Goal: Book appointment/travel/reservation

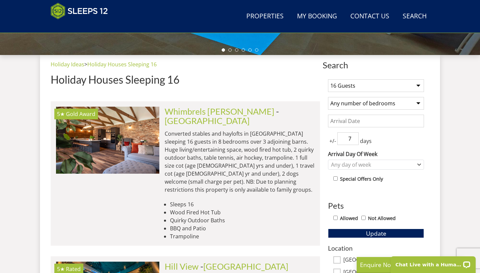
scroll to position [232, 0]
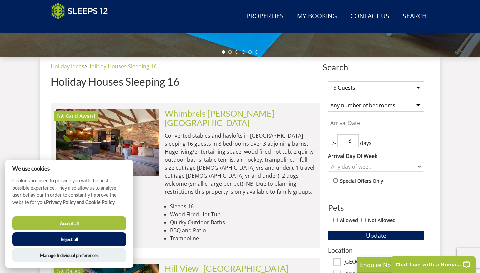
click at [353, 139] on input "8" at bounding box center [347, 140] width 21 height 13
click at [353, 139] on input "9" at bounding box center [347, 140] width 21 height 13
click at [353, 139] on input "10" at bounding box center [347, 140] width 21 height 13
click at [353, 139] on input "11" at bounding box center [347, 140] width 21 height 13
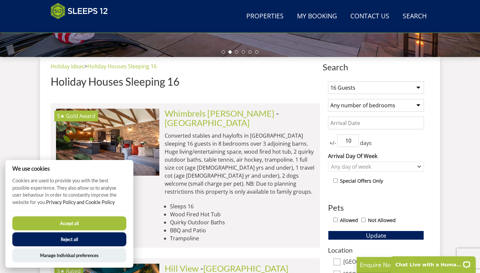
click at [353, 142] on input "10" at bounding box center [347, 140] width 21 height 13
click at [353, 142] on input "9" at bounding box center [347, 140] width 21 height 13
click at [353, 142] on input "8" at bounding box center [347, 140] width 21 height 13
click at [353, 142] on input "7" at bounding box center [347, 140] width 21 height 13
click at [353, 142] on input "6" at bounding box center [347, 140] width 21 height 13
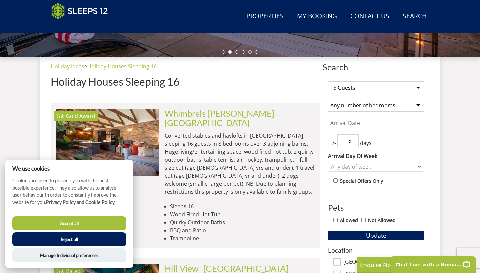
click at [353, 142] on input "5" at bounding box center [347, 140] width 21 height 13
click at [353, 142] on input "4" at bounding box center [347, 140] width 21 height 13
type input "3"
click at [353, 142] on input "3" at bounding box center [347, 140] width 21 height 13
click at [363, 167] on div "Any day of week" at bounding box center [372, 166] width 86 height 7
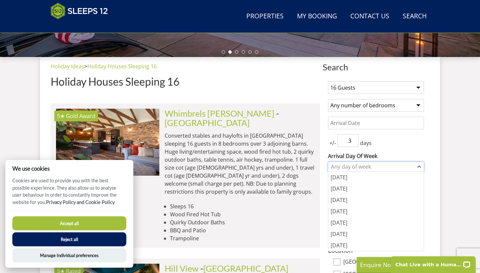
click at [363, 167] on div "Any day of week" at bounding box center [372, 166] width 86 height 7
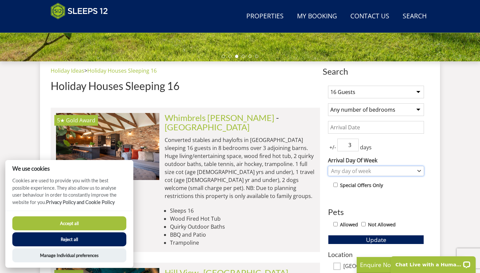
scroll to position [184, 0]
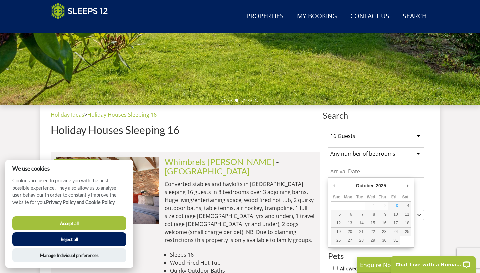
click at [356, 174] on input "Date" at bounding box center [376, 171] width 96 height 13
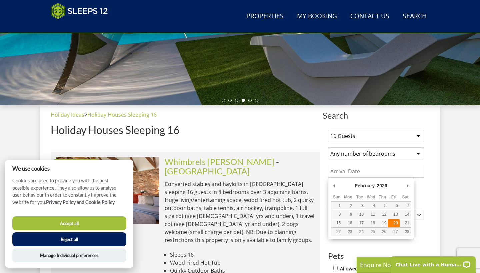
type input "[DATE]"
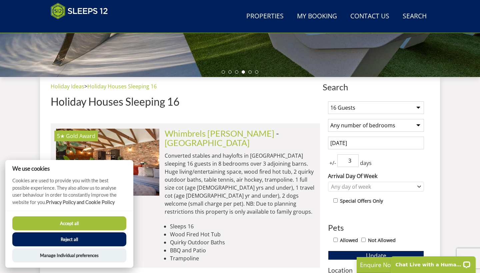
scroll to position [224, 0]
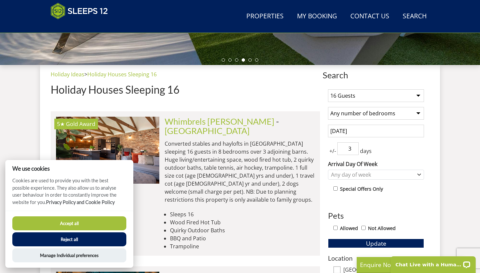
click at [87, 244] on button "Reject all" at bounding box center [69, 239] width 114 height 14
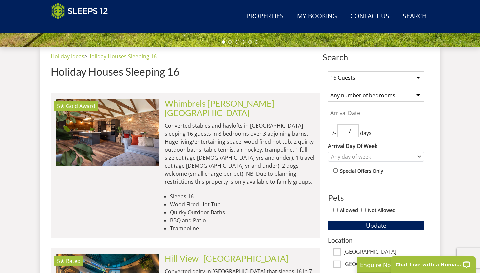
scroll to position [241, 0]
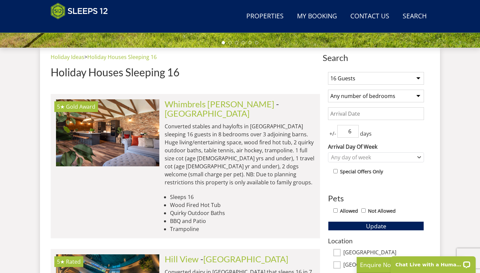
click at [354, 133] on input "6" at bounding box center [347, 131] width 21 height 13
click at [354, 133] on input "5" at bounding box center [347, 131] width 21 height 13
click at [354, 133] on input "4" at bounding box center [347, 131] width 21 height 13
type input "3"
click at [354, 133] on input "3" at bounding box center [347, 131] width 21 height 13
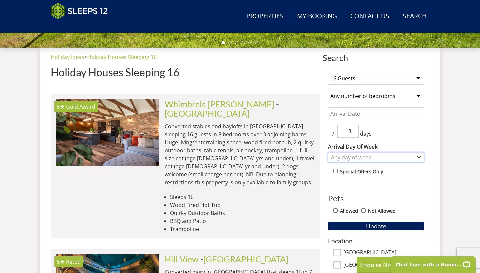
click at [352, 152] on div "Any day of week" at bounding box center [376, 157] width 96 height 10
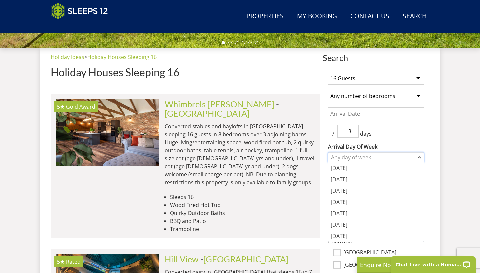
click at [352, 156] on div "Any day of week" at bounding box center [372, 157] width 86 height 7
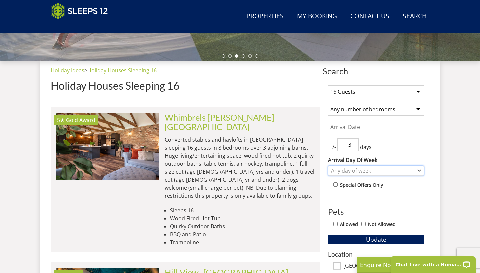
scroll to position [228, 0]
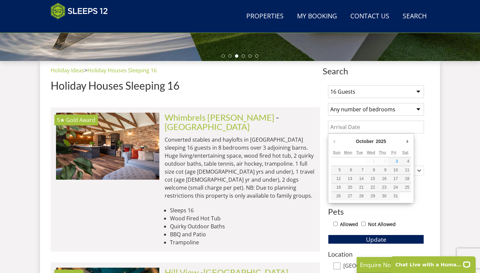
click at [356, 126] on input "Date" at bounding box center [376, 127] width 96 height 13
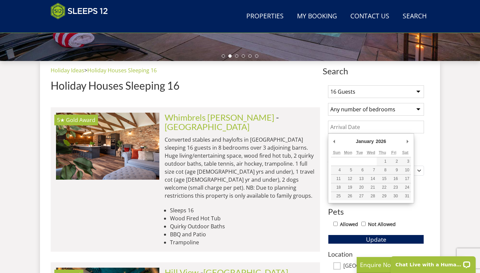
click at [373, 129] on input "Date" at bounding box center [376, 127] width 96 height 13
type input "[DATE]"
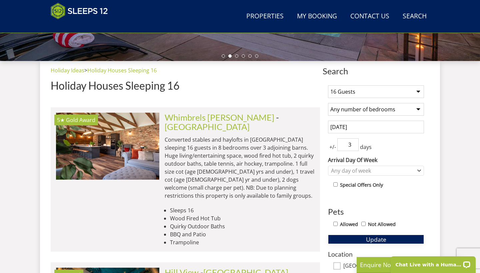
click at [377, 239] on span "Update" at bounding box center [376, 239] width 20 height 8
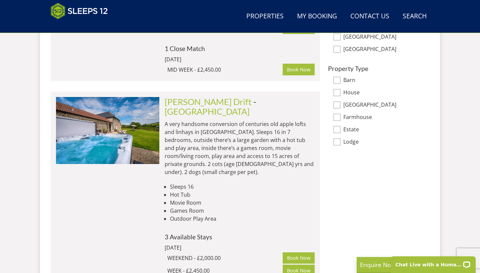
scroll to position [480, 0]
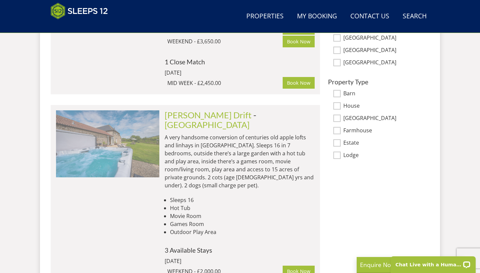
click at [143, 150] on img at bounding box center [107, 143] width 103 height 67
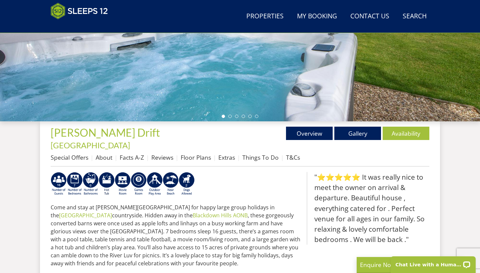
scroll to position [163, 0]
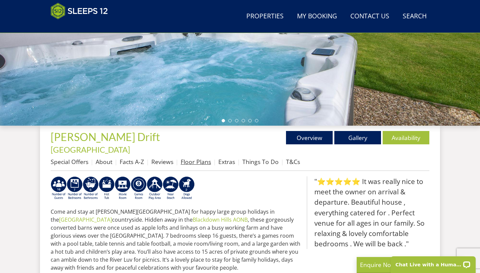
click at [200, 158] on link "Floor Plans" at bounding box center [196, 162] width 30 height 8
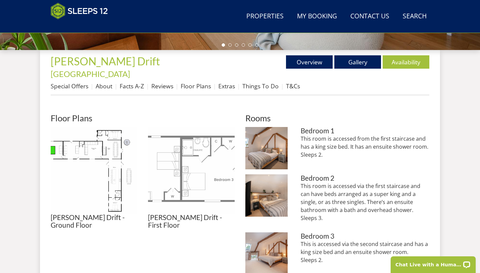
scroll to position [239, 0]
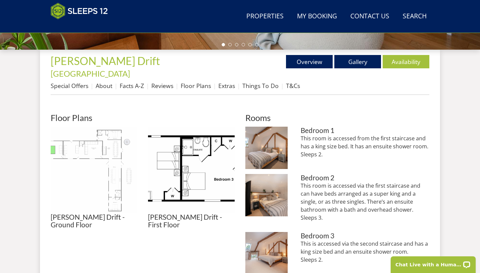
click at [115, 151] on img at bounding box center [94, 170] width 87 height 87
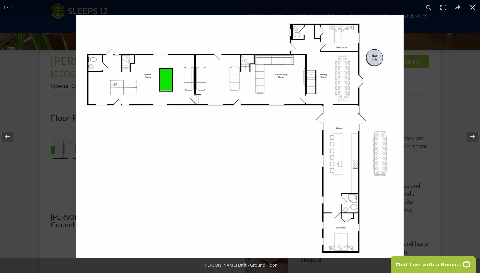
click at [473, 7] on button at bounding box center [472, 7] width 15 height 15
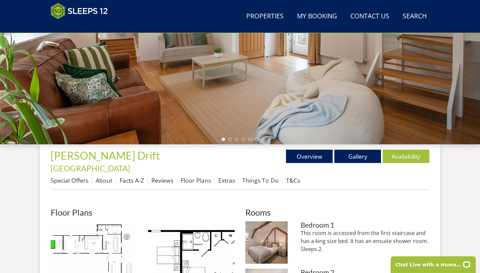
scroll to position [144, 0]
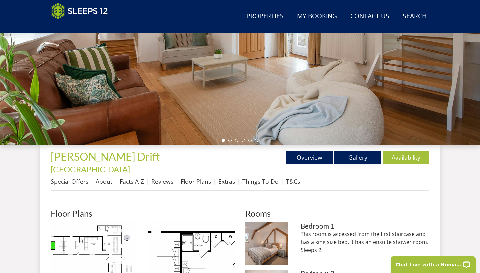
click at [354, 158] on link "Gallery" at bounding box center [357, 157] width 47 height 13
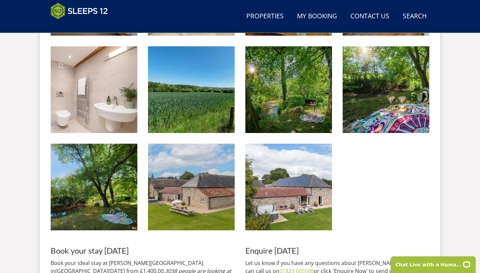
scroll to position [1060, 0]
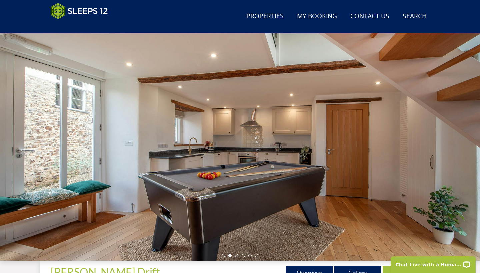
scroll to position [26, 0]
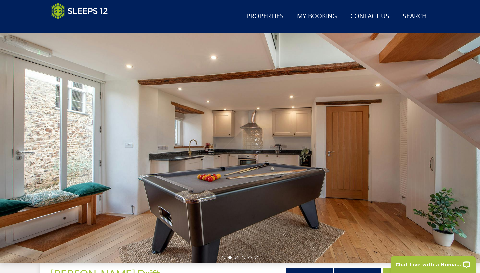
click at [393, 145] on div at bounding box center [240, 145] width 480 height 233
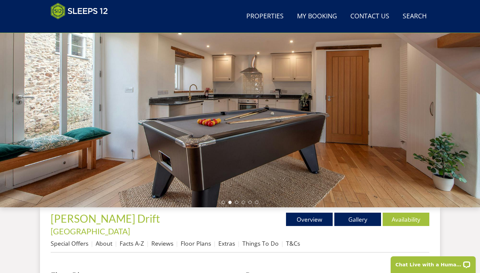
scroll to position [51, 0]
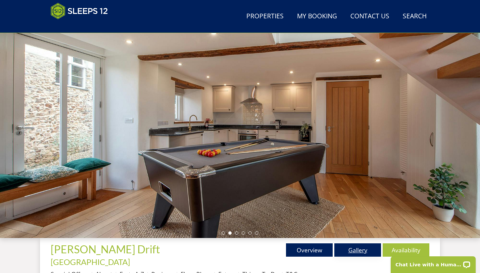
click at [347, 252] on link "Gallery" at bounding box center [357, 249] width 47 height 13
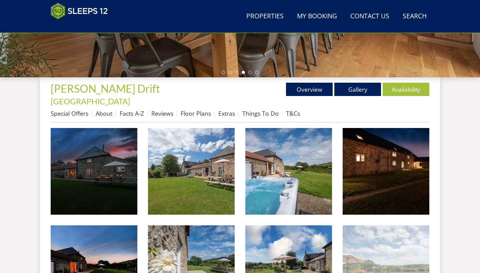
scroll to position [198, 0]
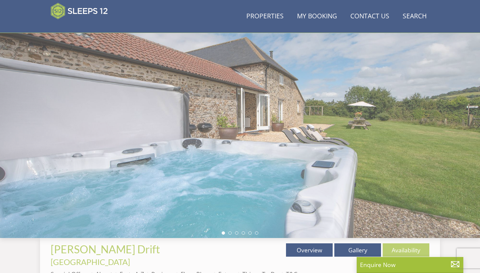
scroll to position [163, 0]
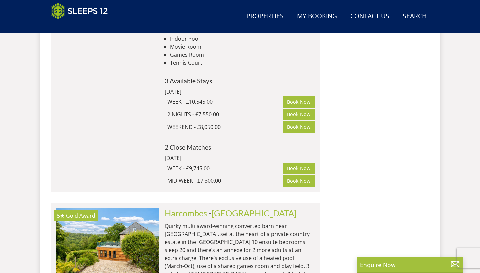
scroll to position [2470, 0]
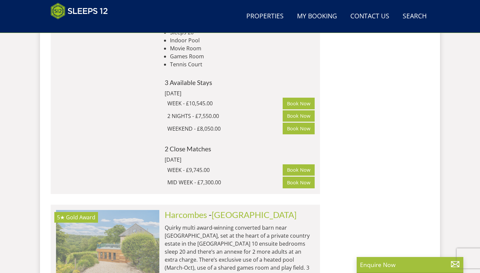
click at [142, 210] on img at bounding box center [107, 243] width 103 height 67
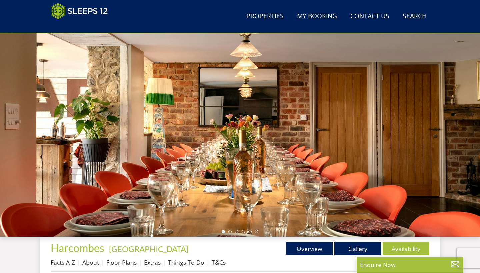
scroll to position [52, 0]
click at [347, 247] on link "Gallery" at bounding box center [357, 248] width 47 height 13
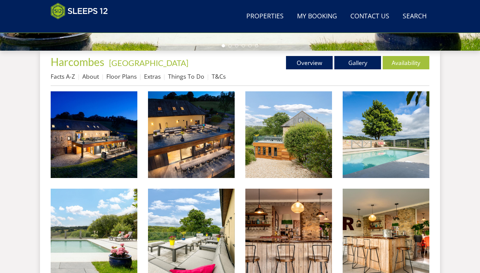
scroll to position [238, 0]
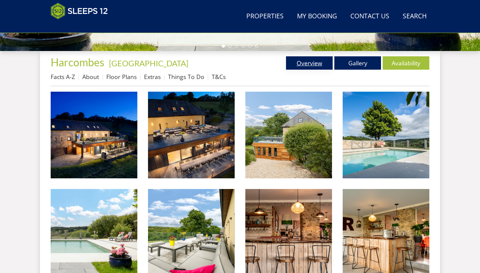
click at [323, 63] on link "Overview" at bounding box center [309, 62] width 47 height 13
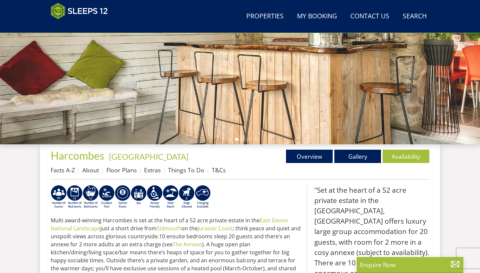
scroll to position [125, 0]
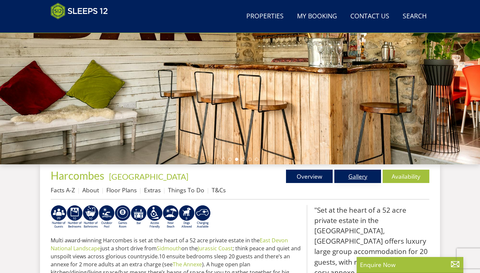
click at [350, 176] on link "Gallery" at bounding box center [357, 176] width 47 height 13
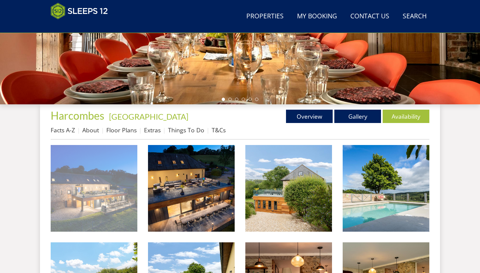
scroll to position [186, 0]
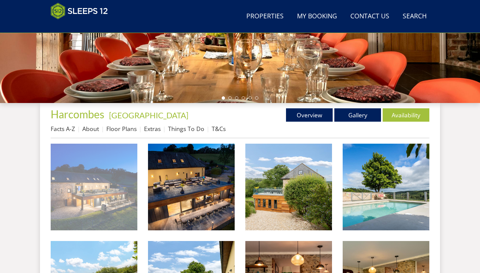
click at [58, 189] on img at bounding box center [94, 187] width 87 height 87
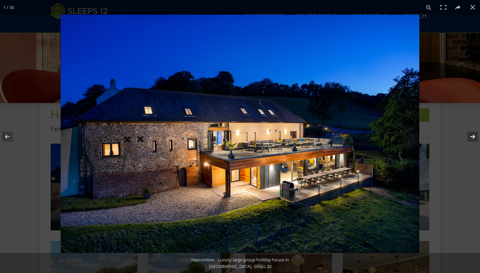
click at [471, 138] on button at bounding box center [467, 136] width 23 height 33
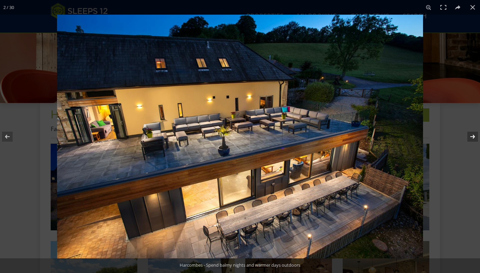
click at [470, 138] on button at bounding box center [467, 136] width 23 height 33
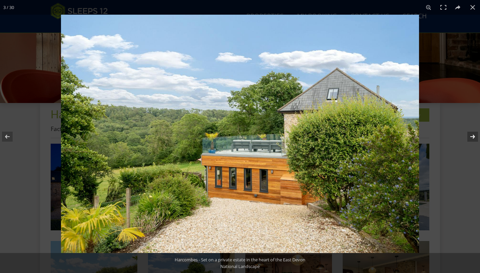
click at [470, 139] on button at bounding box center [467, 136] width 23 height 33
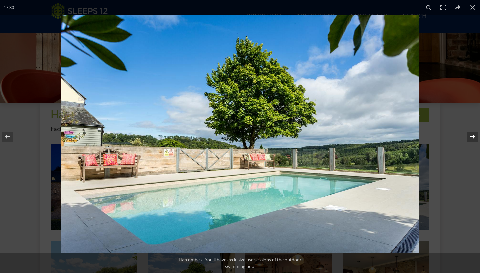
click at [469, 139] on button at bounding box center [467, 136] width 23 height 33
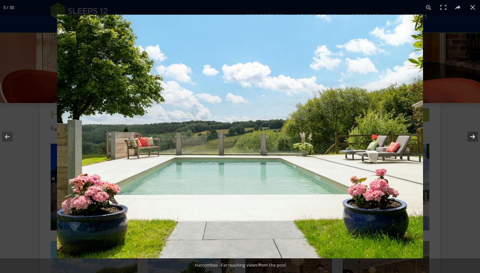
click at [469, 139] on button at bounding box center [467, 136] width 23 height 33
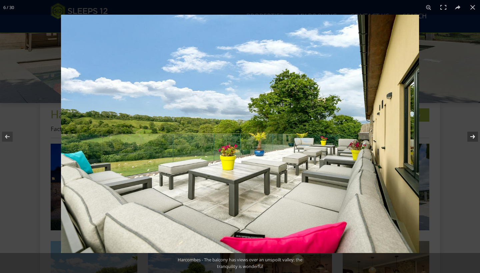
click at [463, 136] on button at bounding box center [467, 136] width 23 height 33
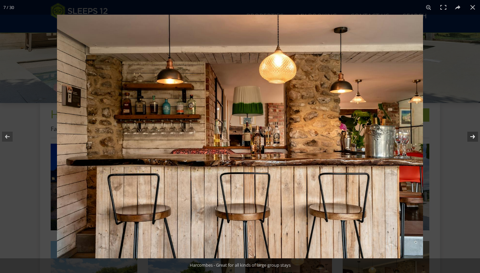
click at [471, 137] on button at bounding box center [467, 136] width 23 height 33
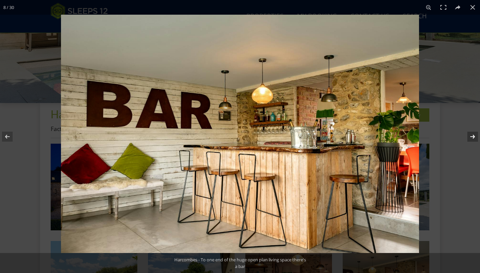
click at [470, 137] on button at bounding box center [467, 136] width 23 height 33
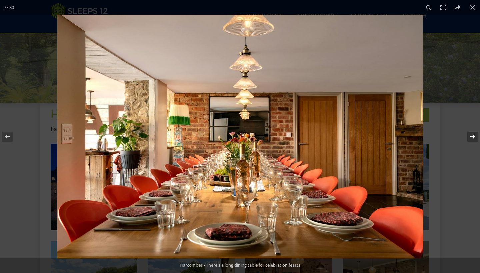
click at [470, 137] on button at bounding box center [467, 136] width 23 height 33
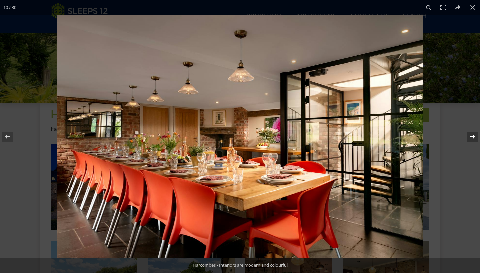
click at [471, 137] on button at bounding box center [467, 136] width 23 height 33
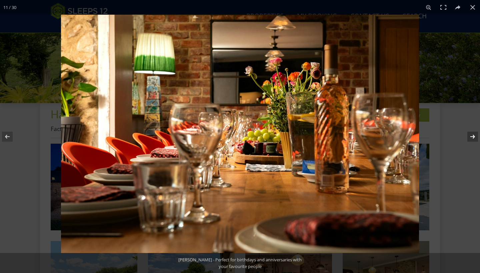
click at [470, 137] on button at bounding box center [467, 136] width 23 height 33
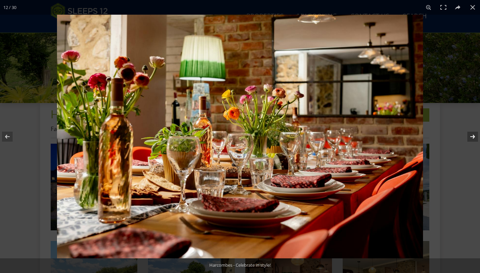
click at [470, 137] on button at bounding box center [467, 136] width 23 height 33
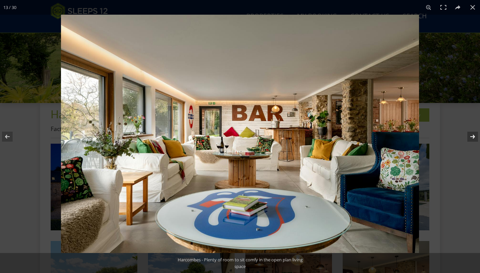
click at [470, 137] on button at bounding box center [467, 136] width 23 height 33
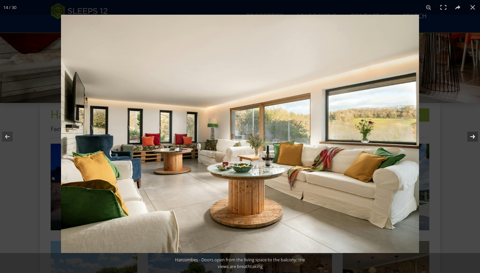
click at [470, 137] on button at bounding box center [467, 136] width 23 height 33
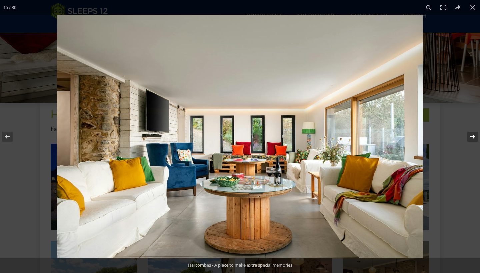
click at [470, 137] on button at bounding box center [467, 136] width 23 height 33
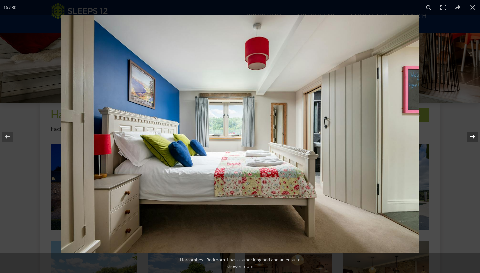
click at [470, 137] on button at bounding box center [467, 136] width 23 height 33
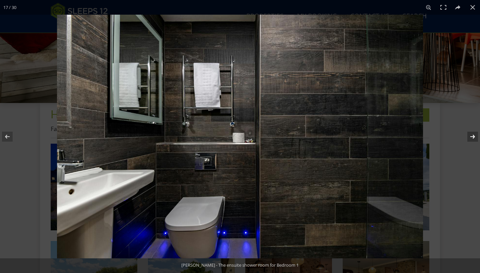
click at [470, 137] on button at bounding box center [467, 136] width 23 height 33
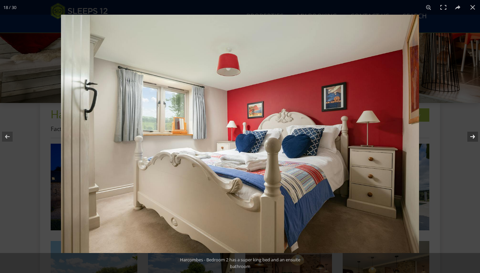
click at [470, 137] on button at bounding box center [467, 136] width 23 height 33
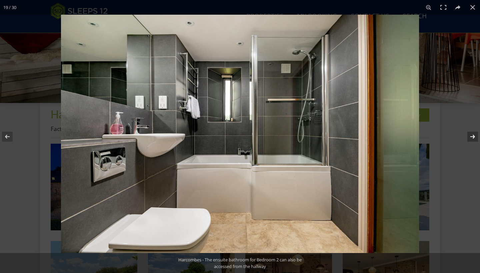
click at [470, 137] on button at bounding box center [467, 136] width 23 height 33
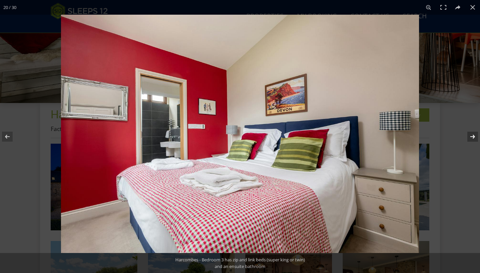
click at [470, 137] on button at bounding box center [467, 136] width 23 height 33
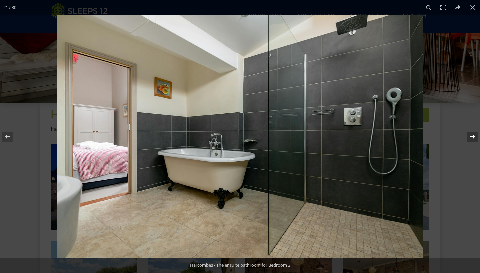
click at [470, 137] on button at bounding box center [467, 136] width 23 height 33
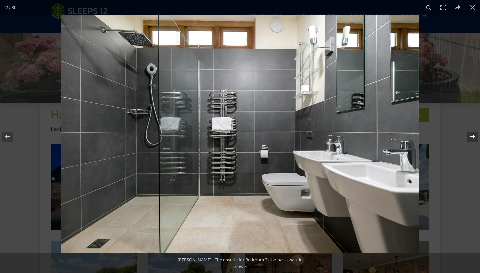
click at [470, 137] on button at bounding box center [467, 136] width 23 height 33
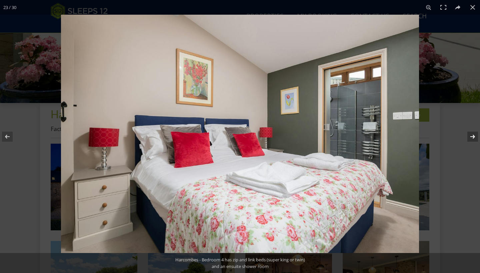
click at [470, 137] on button at bounding box center [467, 136] width 23 height 33
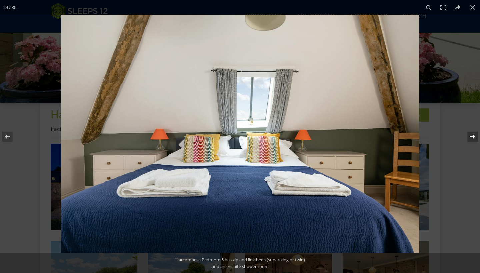
click at [470, 137] on button at bounding box center [467, 136] width 23 height 33
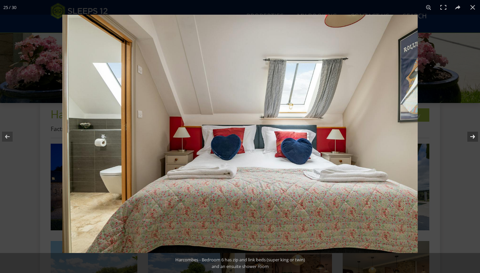
click at [470, 137] on button at bounding box center [467, 136] width 23 height 33
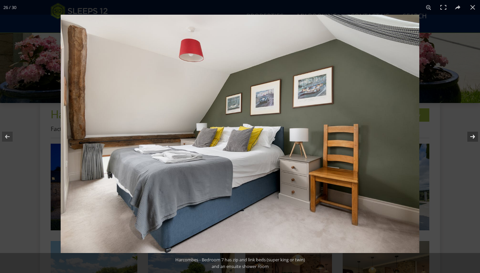
click at [470, 137] on button at bounding box center [467, 136] width 23 height 33
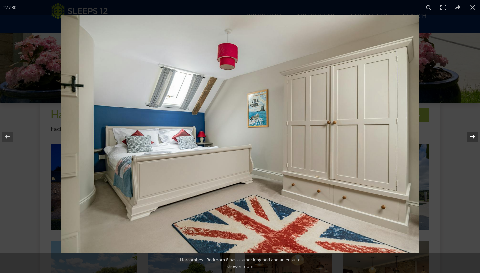
click at [470, 136] on button at bounding box center [467, 136] width 23 height 33
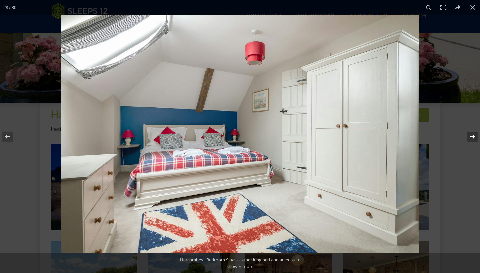
click at [470, 136] on button at bounding box center [467, 136] width 23 height 33
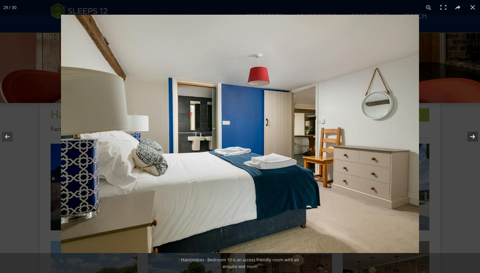
click at [470, 136] on button at bounding box center [467, 136] width 23 height 33
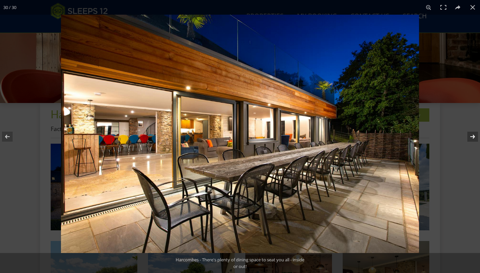
click at [470, 136] on button at bounding box center [467, 136] width 23 height 33
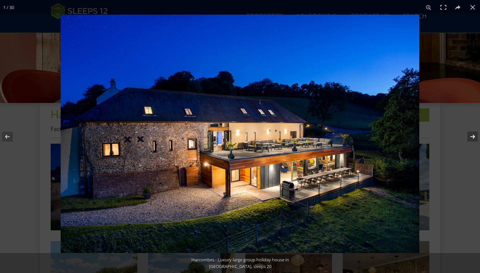
click at [470, 136] on button at bounding box center [467, 136] width 23 height 33
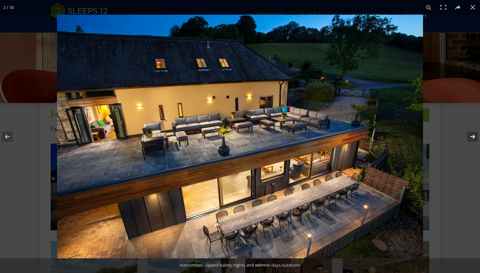
click at [470, 136] on button at bounding box center [467, 136] width 23 height 33
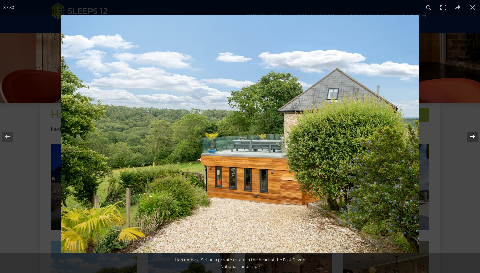
click at [470, 136] on button at bounding box center [467, 136] width 23 height 33
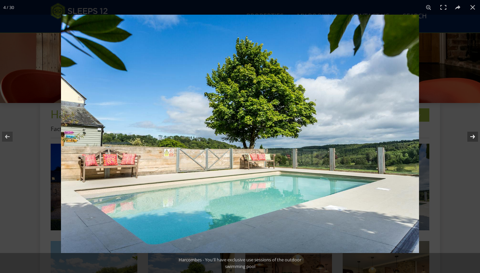
click at [470, 136] on button at bounding box center [467, 136] width 23 height 33
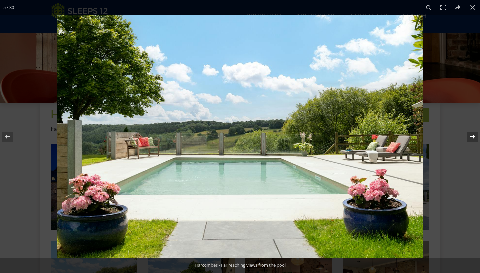
click at [470, 136] on button at bounding box center [467, 136] width 23 height 33
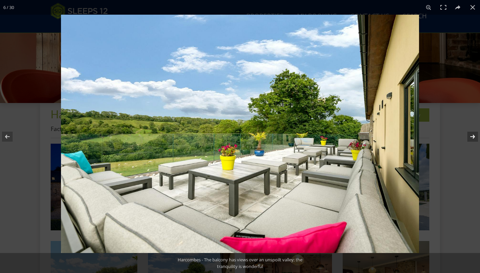
click at [470, 136] on button at bounding box center [467, 136] width 23 height 33
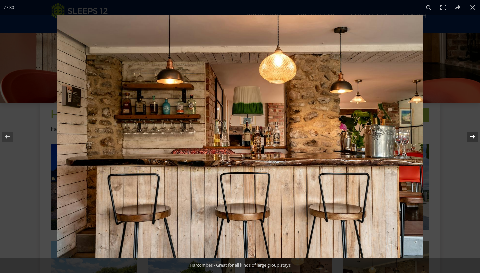
click at [470, 136] on button at bounding box center [467, 136] width 23 height 33
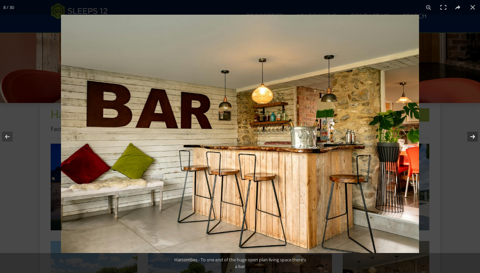
click at [470, 136] on button at bounding box center [467, 136] width 23 height 33
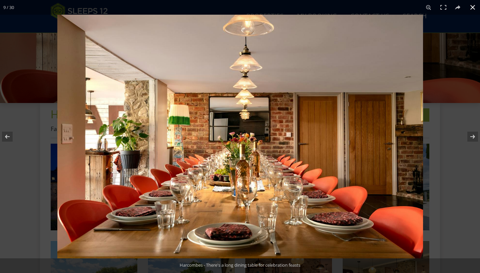
click at [473, 7] on button at bounding box center [472, 7] width 15 height 15
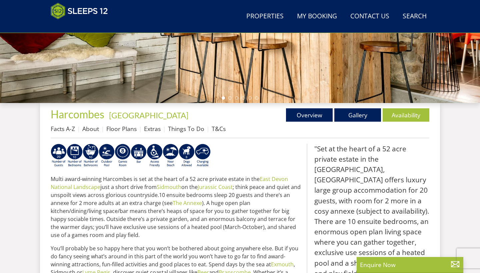
scroll to position [125, 0]
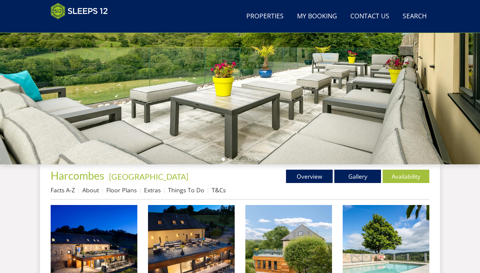
scroll to position [238, 0]
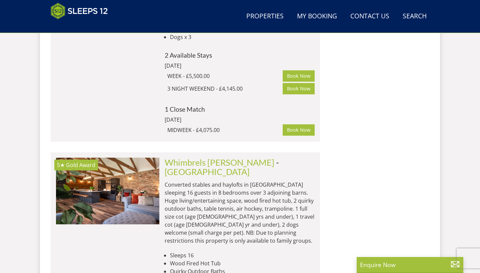
scroll to position [4851, 0]
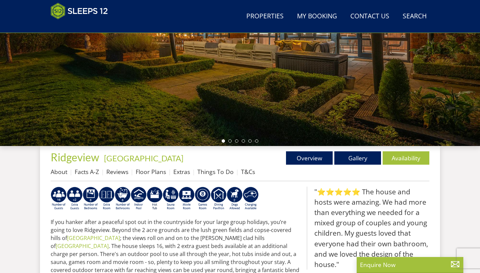
scroll to position [133, 0]
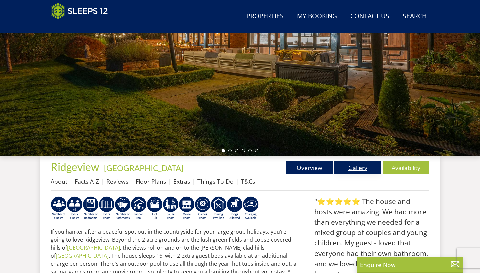
click at [346, 167] on link "Gallery" at bounding box center [357, 167] width 47 height 13
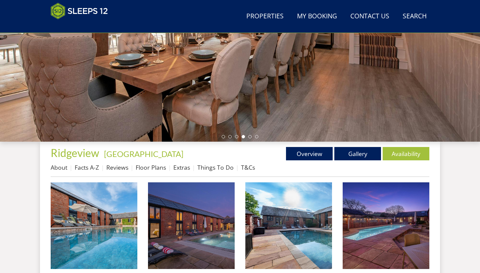
scroll to position [151, 0]
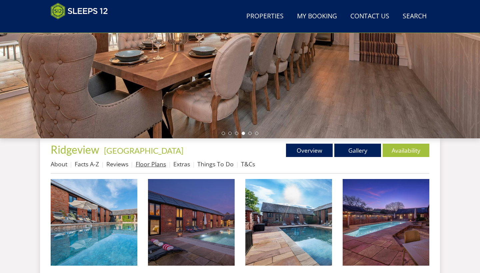
click at [157, 166] on link "Floor Plans" at bounding box center [151, 164] width 30 height 8
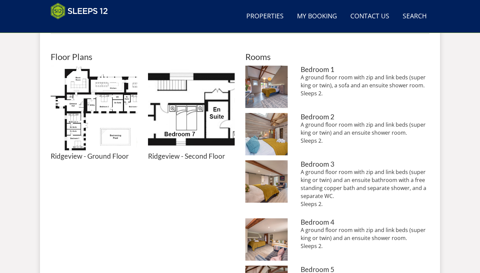
scroll to position [290, 0]
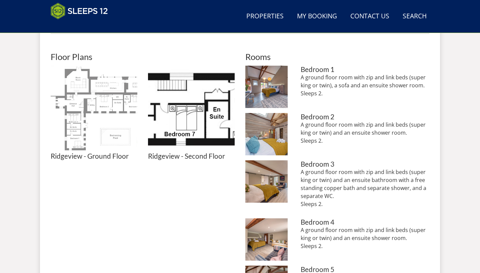
click at [110, 126] on img at bounding box center [94, 109] width 87 height 87
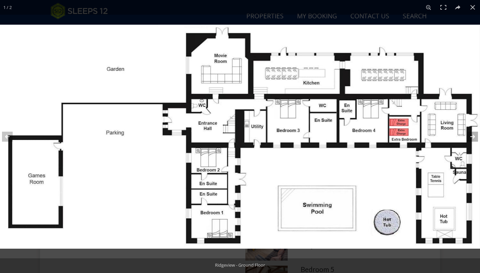
click at [473, 134] on button at bounding box center [467, 136] width 23 height 33
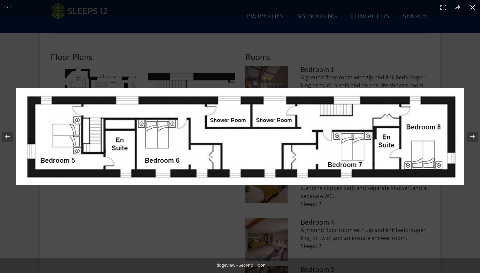
click at [471, 6] on button at bounding box center [472, 7] width 15 height 15
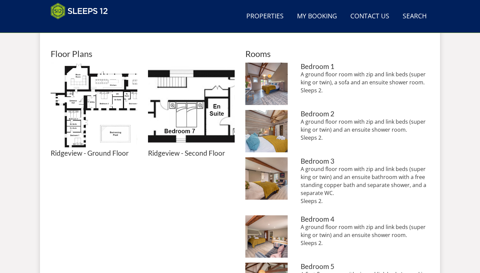
scroll to position [297, 0]
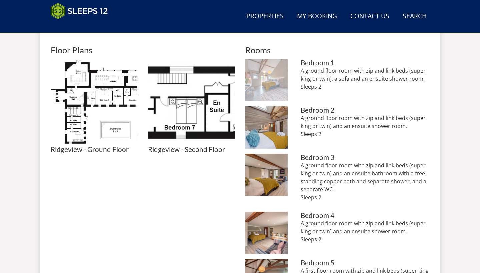
click at [274, 83] on img at bounding box center [266, 80] width 42 height 42
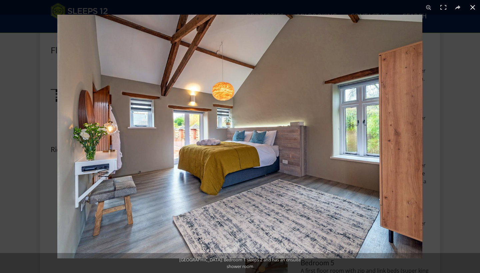
click at [475, 6] on button at bounding box center [472, 7] width 15 height 15
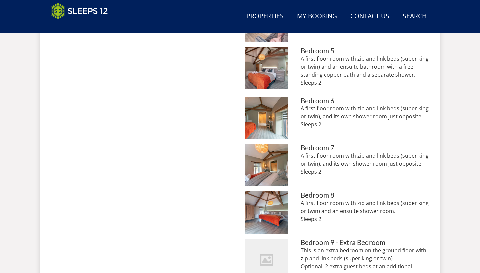
scroll to position [508, 0]
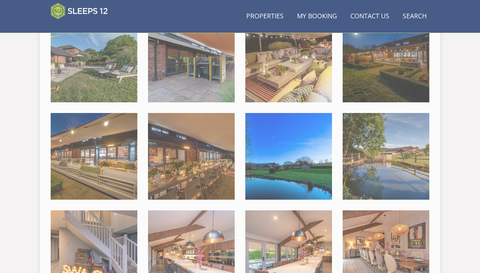
scroll to position [151, 0]
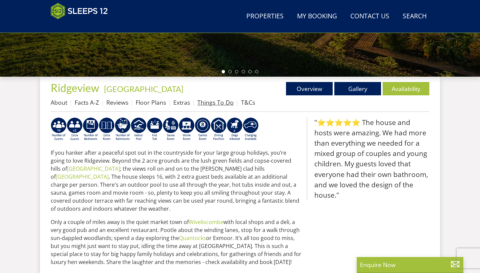
scroll to position [211, 0]
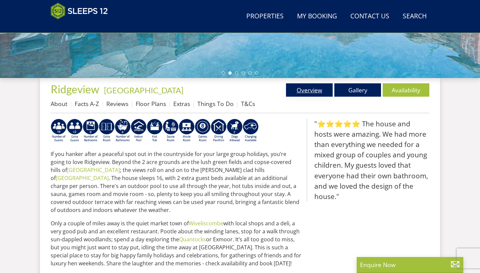
click at [317, 93] on link "Overview" at bounding box center [309, 89] width 47 height 13
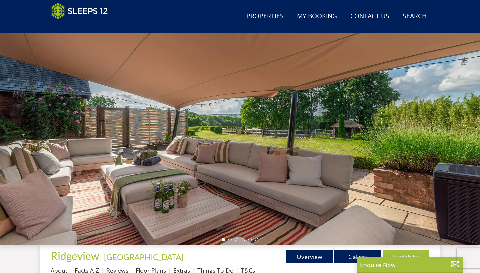
scroll to position [41, 0]
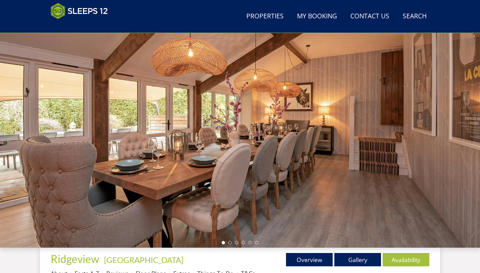
scroll to position [151, 0]
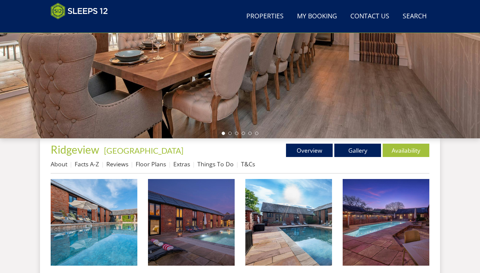
scroll to position [41, 0]
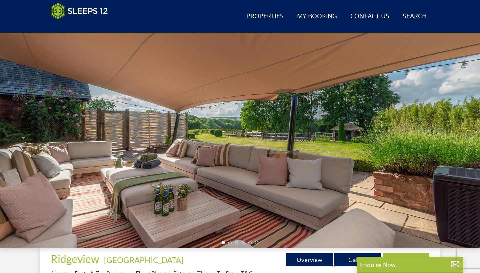
click at [361, 176] on div at bounding box center [240, 130] width 480 height 233
click at [348, 259] on link "Gallery" at bounding box center [357, 259] width 47 height 13
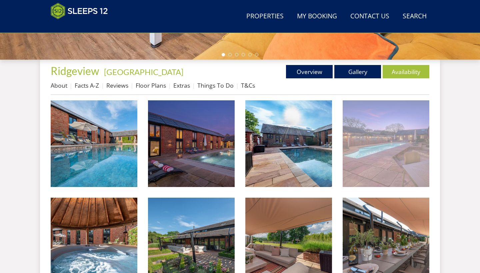
scroll to position [236, 0]
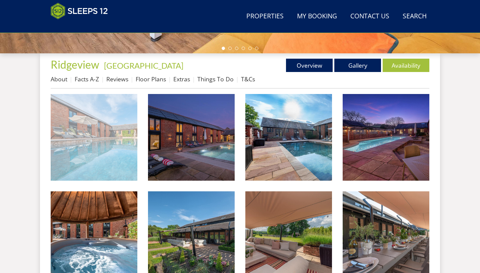
click at [104, 123] on img at bounding box center [94, 137] width 87 height 87
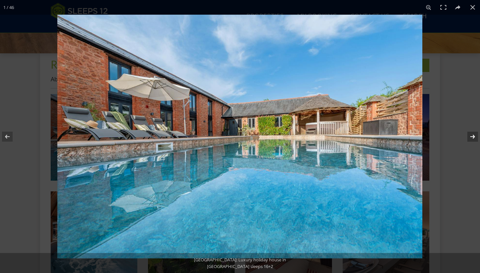
click at [473, 135] on button at bounding box center [467, 136] width 23 height 33
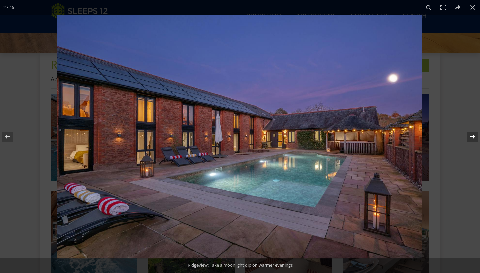
click at [472, 135] on button at bounding box center [467, 136] width 23 height 33
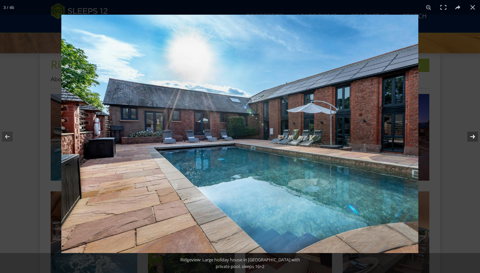
click at [472, 135] on button at bounding box center [467, 136] width 23 height 33
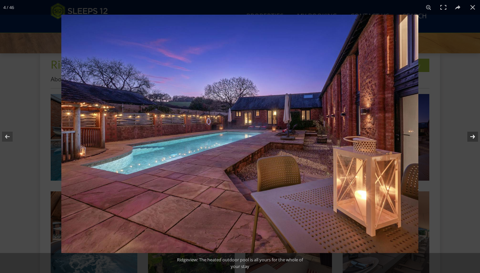
click at [472, 135] on button at bounding box center [467, 136] width 23 height 33
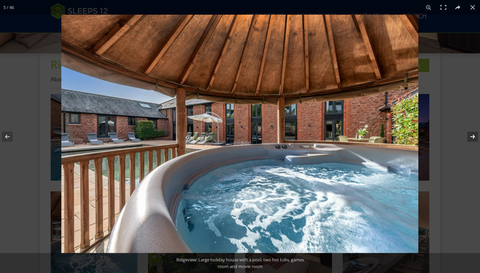
click at [472, 135] on button at bounding box center [467, 136] width 23 height 33
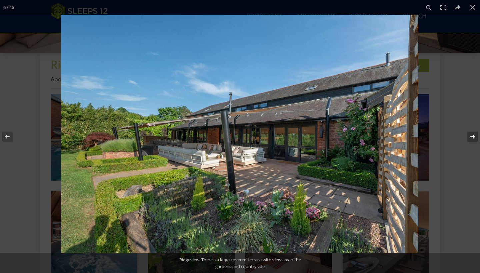
click at [472, 135] on button at bounding box center [467, 136] width 23 height 33
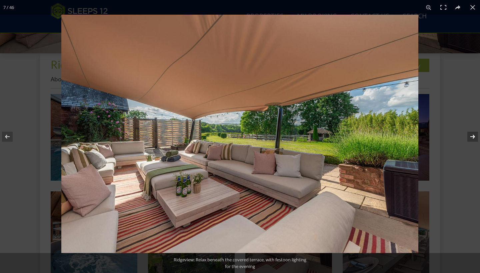
click at [472, 135] on button at bounding box center [467, 136] width 23 height 33
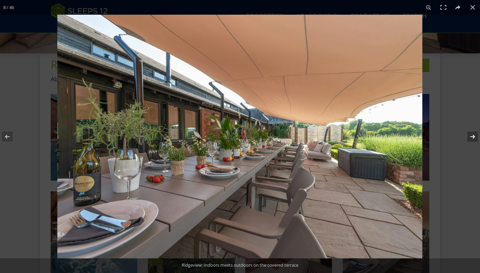
click at [472, 135] on button at bounding box center [467, 136] width 23 height 33
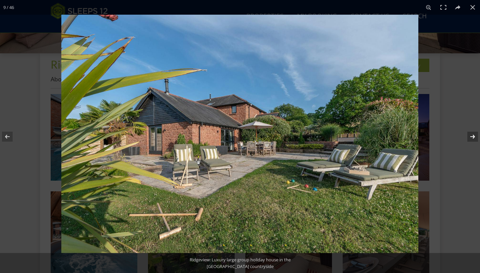
click at [472, 135] on button at bounding box center [467, 136] width 23 height 33
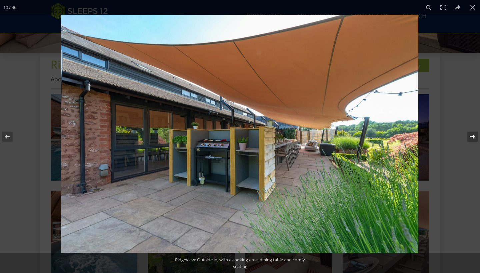
click at [472, 135] on button at bounding box center [467, 136] width 23 height 33
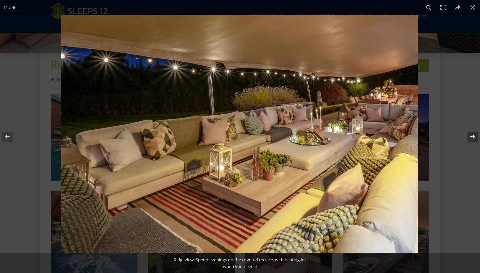
click at [472, 135] on button at bounding box center [467, 136] width 23 height 33
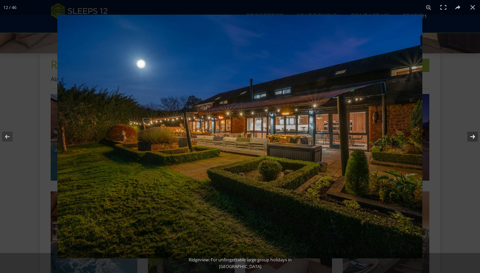
click at [472, 135] on button at bounding box center [467, 136] width 23 height 33
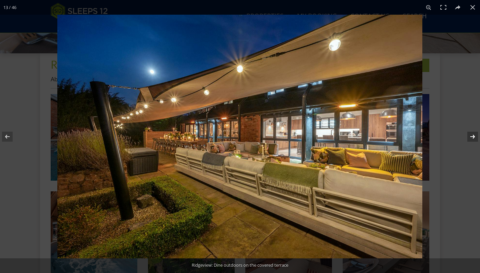
click at [472, 135] on button at bounding box center [467, 136] width 23 height 33
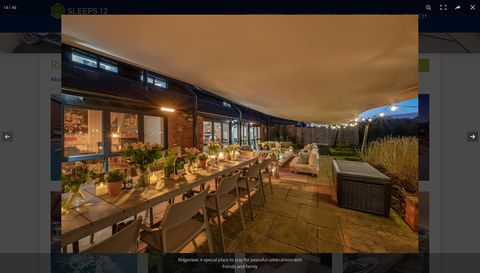
click at [472, 134] on button at bounding box center [467, 136] width 23 height 33
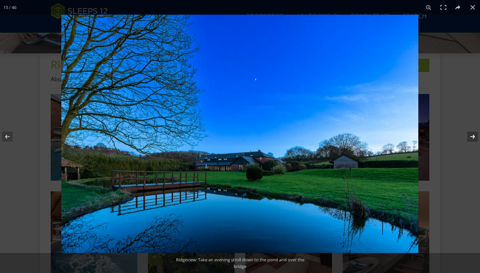
click at [472, 134] on button at bounding box center [467, 136] width 23 height 33
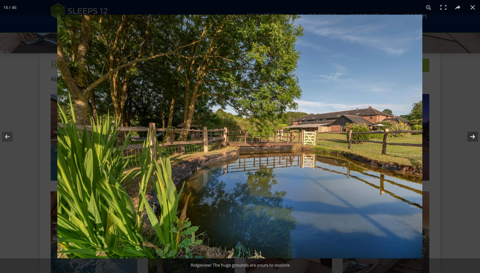
click at [472, 135] on button at bounding box center [467, 136] width 23 height 33
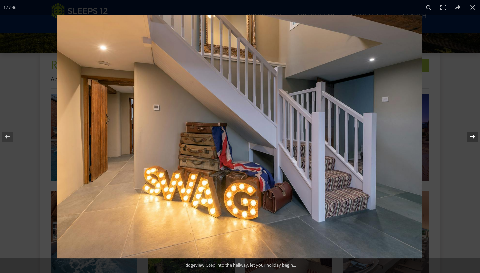
click at [472, 134] on button at bounding box center [467, 136] width 23 height 33
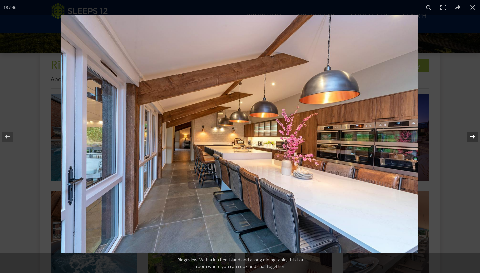
click at [472, 134] on button at bounding box center [467, 136] width 23 height 33
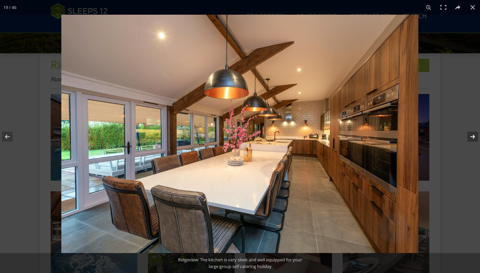
click at [472, 134] on button at bounding box center [467, 136] width 23 height 33
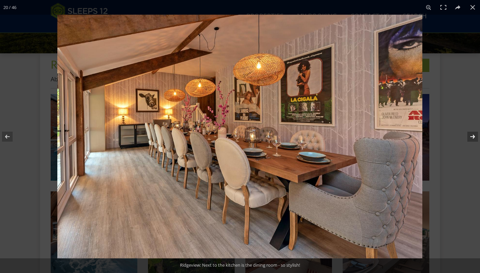
click at [472, 134] on button at bounding box center [467, 136] width 23 height 33
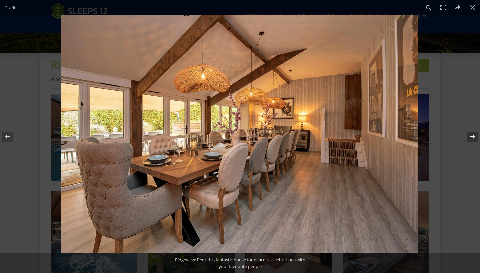
click at [472, 134] on button at bounding box center [467, 136] width 23 height 33
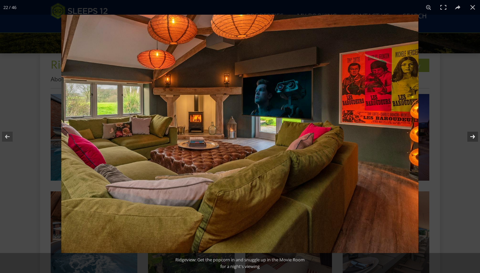
click at [472, 134] on button at bounding box center [467, 136] width 23 height 33
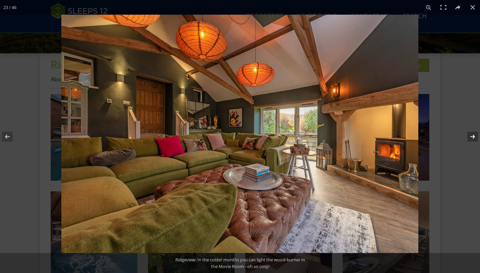
click at [472, 134] on button at bounding box center [467, 136] width 23 height 33
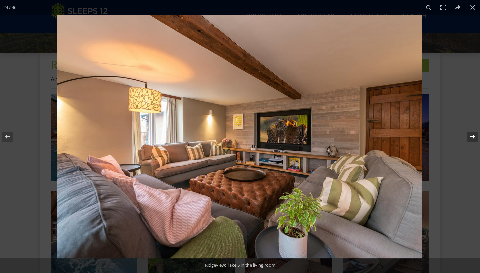
click at [471, 134] on button at bounding box center [467, 136] width 23 height 33
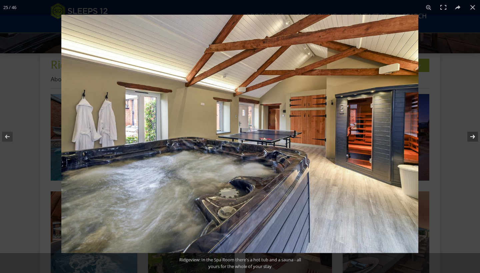
click at [471, 134] on button at bounding box center [467, 136] width 23 height 33
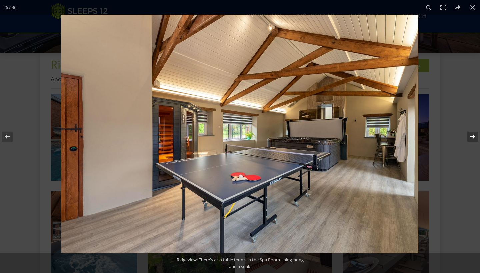
click at [471, 134] on button at bounding box center [467, 136] width 23 height 33
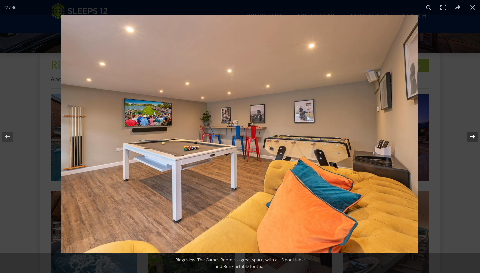
click at [471, 134] on button at bounding box center [467, 136] width 23 height 33
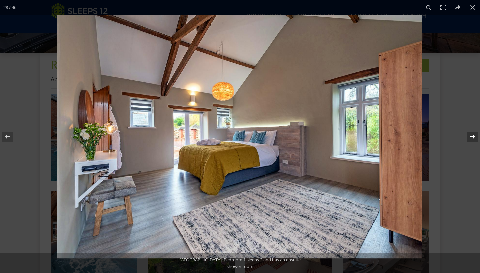
click at [471, 134] on button at bounding box center [467, 136] width 23 height 33
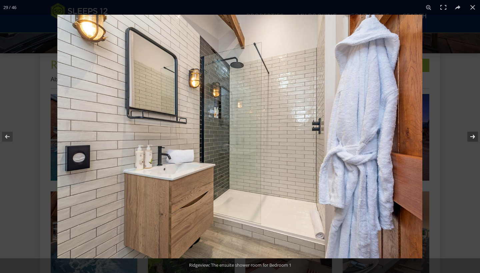
click at [471, 134] on button at bounding box center [467, 136] width 23 height 33
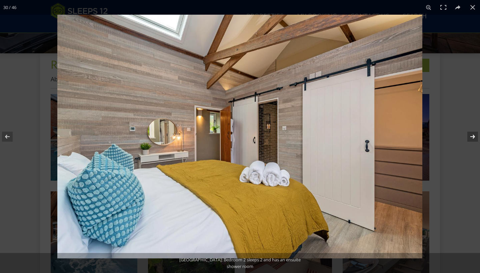
click at [471, 134] on button at bounding box center [467, 136] width 23 height 33
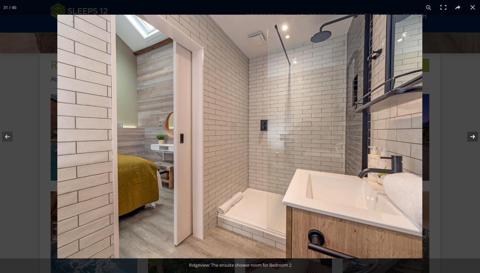
click at [471, 134] on button at bounding box center [467, 136] width 23 height 33
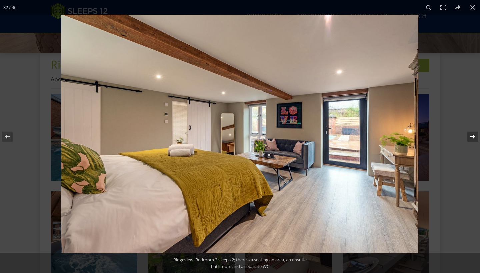
click at [471, 134] on button at bounding box center [467, 136] width 23 height 33
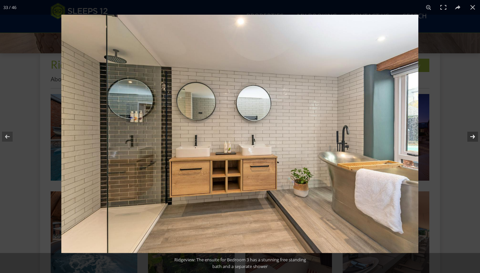
click at [471, 134] on button at bounding box center [467, 136] width 23 height 33
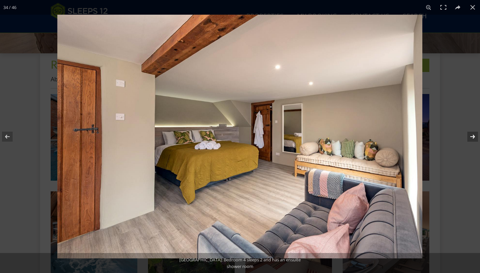
click at [471, 134] on button at bounding box center [467, 136] width 23 height 33
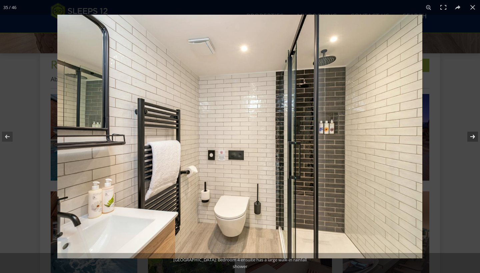
click at [471, 134] on button at bounding box center [467, 136] width 23 height 33
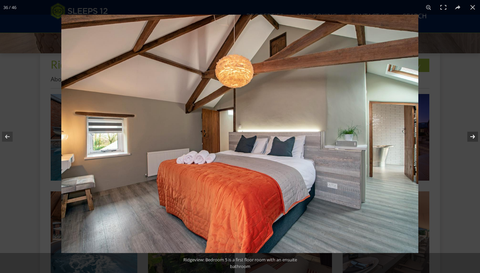
click at [471, 134] on button at bounding box center [467, 136] width 23 height 33
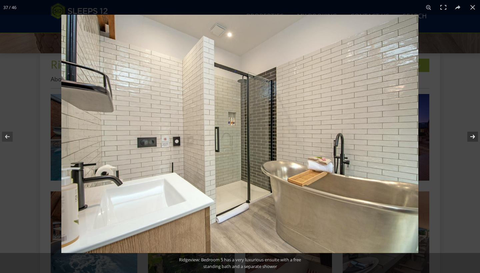
click at [471, 134] on button at bounding box center [467, 136] width 23 height 33
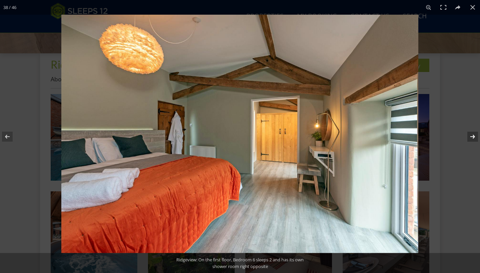
click at [471, 134] on button at bounding box center [467, 136] width 23 height 33
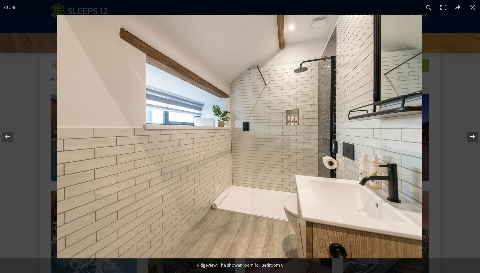
click at [471, 134] on button at bounding box center [467, 136] width 23 height 33
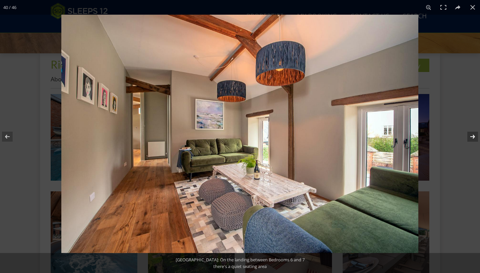
click at [471, 134] on button at bounding box center [467, 136] width 23 height 33
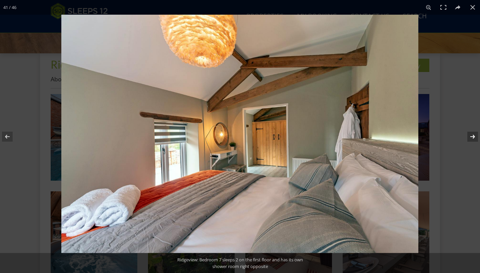
click at [471, 134] on button at bounding box center [467, 136] width 23 height 33
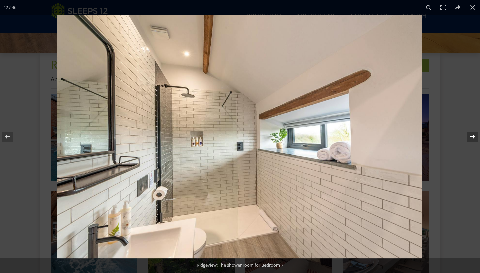
click at [471, 134] on button at bounding box center [467, 136] width 23 height 33
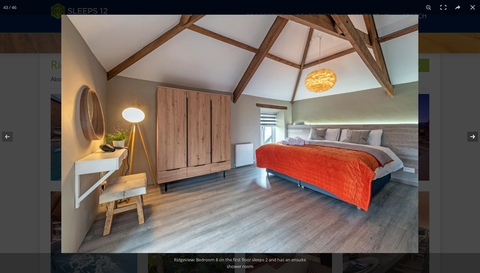
click at [471, 134] on button at bounding box center [467, 136] width 23 height 33
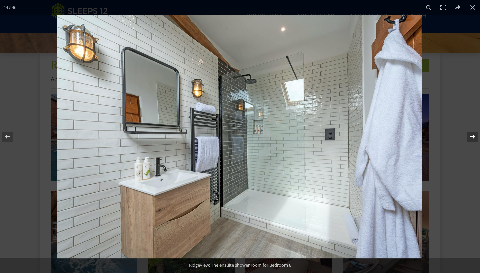
click at [471, 134] on button at bounding box center [467, 136] width 23 height 33
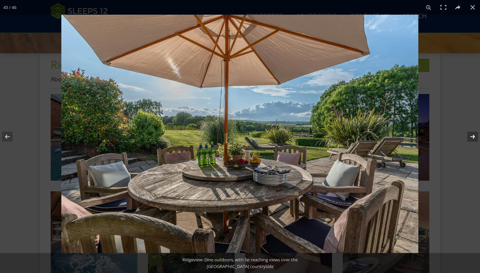
click at [471, 134] on button at bounding box center [467, 136] width 23 height 33
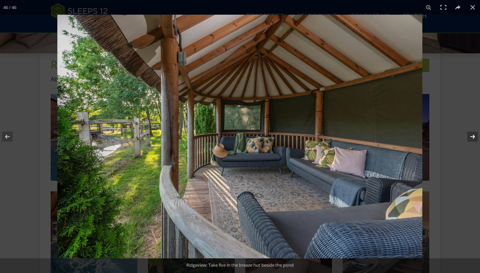
click at [471, 134] on button at bounding box center [467, 136] width 23 height 33
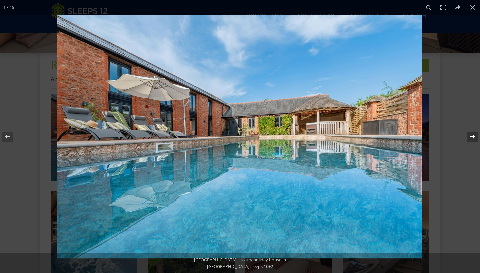
click at [471, 134] on button at bounding box center [467, 136] width 23 height 33
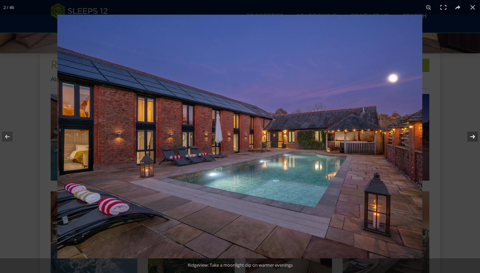
click at [471, 134] on button at bounding box center [467, 136] width 23 height 33
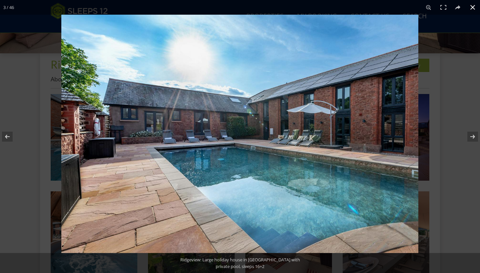
click at [475, 9] on button at bounding box center [472, 7] width 15 height 15
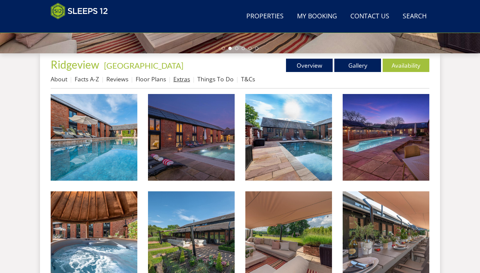
click at [186, 81] on link "Extras" at bounding box center [181, 79] width 17 height 8
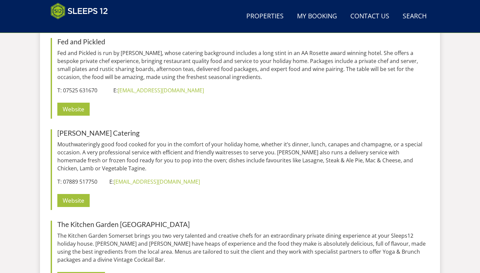
scroll to position [1353, 0]
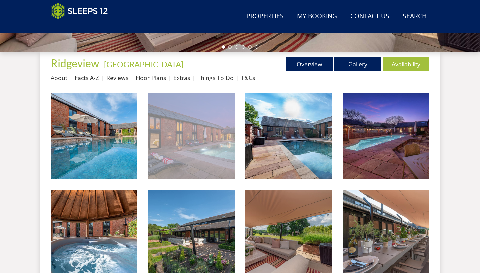
scroll to position [327, 0]
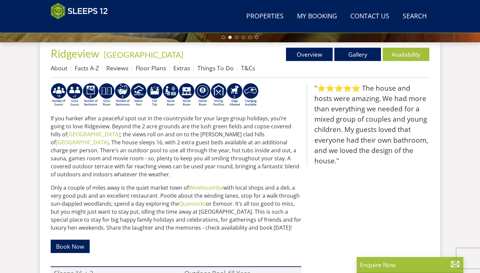
scroll to position [240, 0]
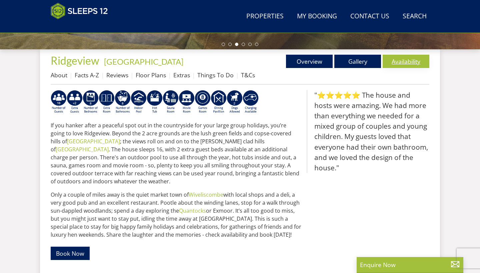
click at [394, 66] on link "Availability" at bounding box center [405, 61] width 47 height 13
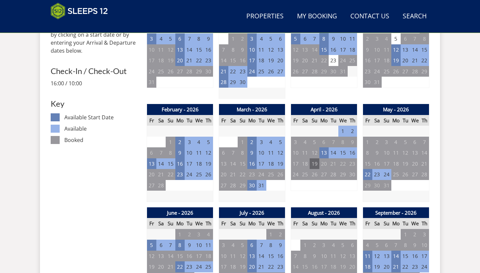
scroll to position [328, 0]
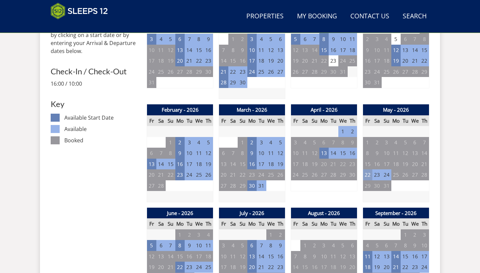
click at [368, 171] on td "22" at bounding box center [367, 174] width 9 height 11
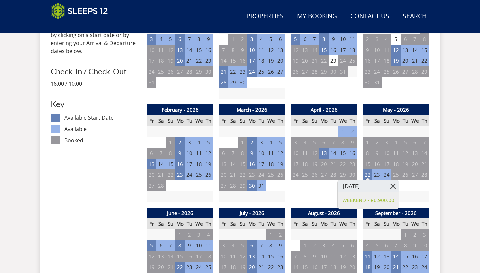
click at [391, 187] on link at bounding box center [393, 186] width 12 height 12
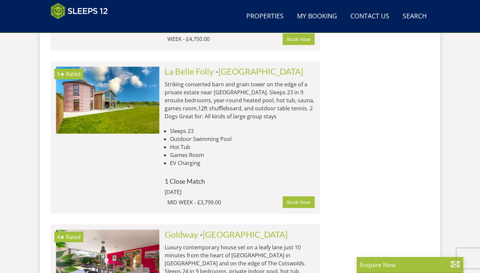
scroll to position [7570, 0]
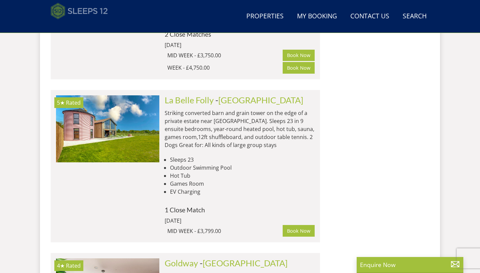
scroll to position [7518, 0]
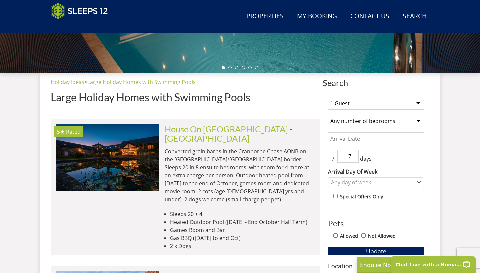
scroll to position [211, 0]
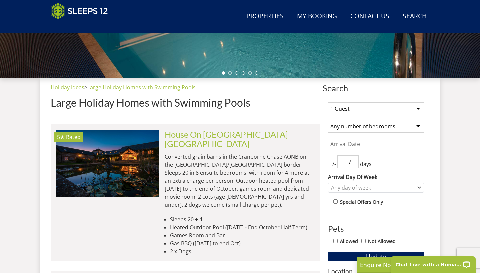
select select "16"
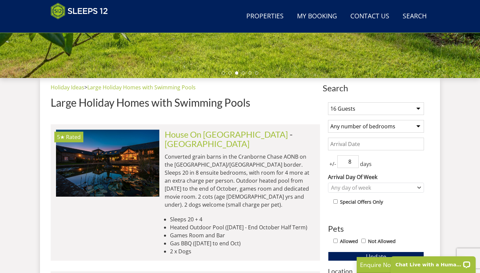
click at [354, 160] on input "8" at bounding box center [347, 161] width 21 height 13
click at [354, 160] on input "9" at bounding box center [347, 161] width 21 height 13
click at [354, 160] on input "10" at bounding box center [347, 161] width 21 height 13
click at [354, 163] on input "9" at bounding box center [347, 161] width 21 height 13
click at [354, 163] on input "8" at bounding box center [347, 161] width 21 height 13
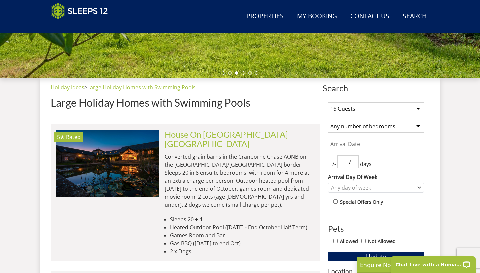
click at [354, 163] on input "7" at bounding box center [347, 161] width 21 height 13
click at [354, 163] on input "6" at bounding box center [347, 161] width 21 height 13
click at [354, 163] on input "5" at bounding box center [347, 161] width 21 height 13
click at [354, 163] on input "4" at bounding box center [347, 161] width 21 height 13
type input "3"
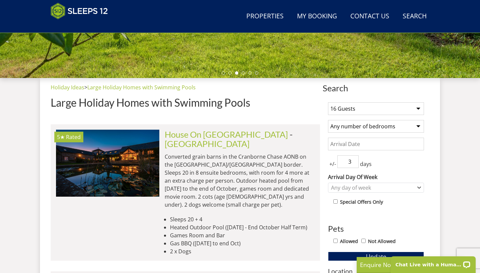
click at [354, 163] on input "3" at bounding box center [347, 161] width 21 height 13
click at [360, 189] on div "Any day of week" at bounding box center [372, 187] width 86 height 7
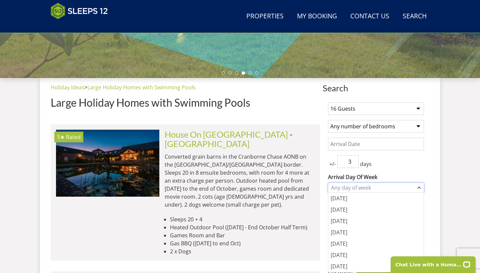
click at [409, 185] on div "Any day of week" at bounding box center [372, 187] width 86 height 7
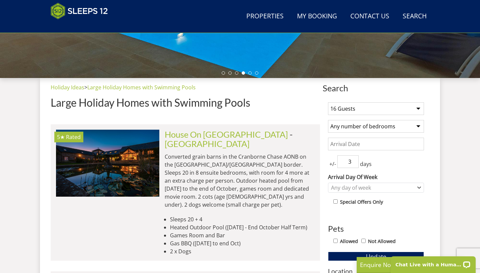
click at [384, 146] on input "Date" at bounding box center [376, 144] width 96 height 13
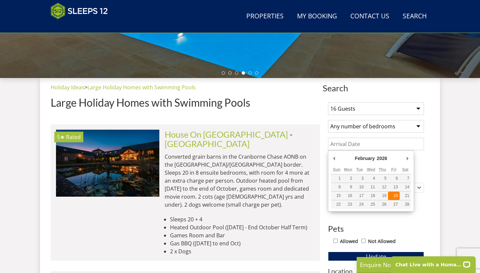
type input "[DATE]"
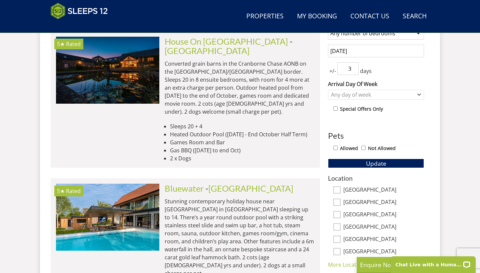
scroll to position [311, 0]
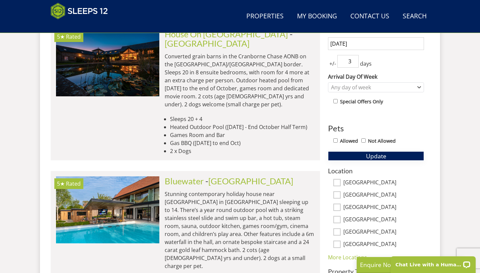
click at [362, 154] on button "Update" at bounding box center [376, 155] width 96 height 9
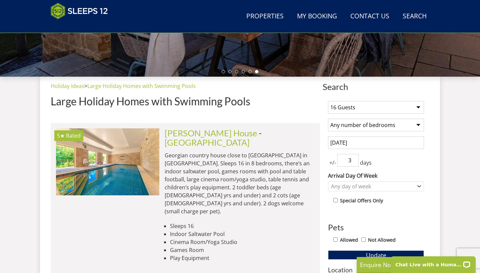
scroll to position [206, 0]
